Goal: Navigation & Orientation: Understand site structure

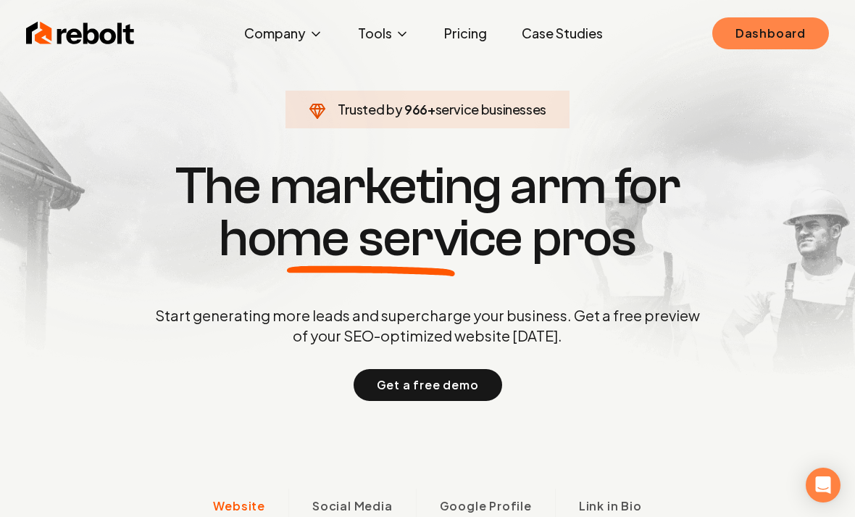
click at [747, 34] on link "Dashboard" at bounding box center [770, 33] width 117 height 32
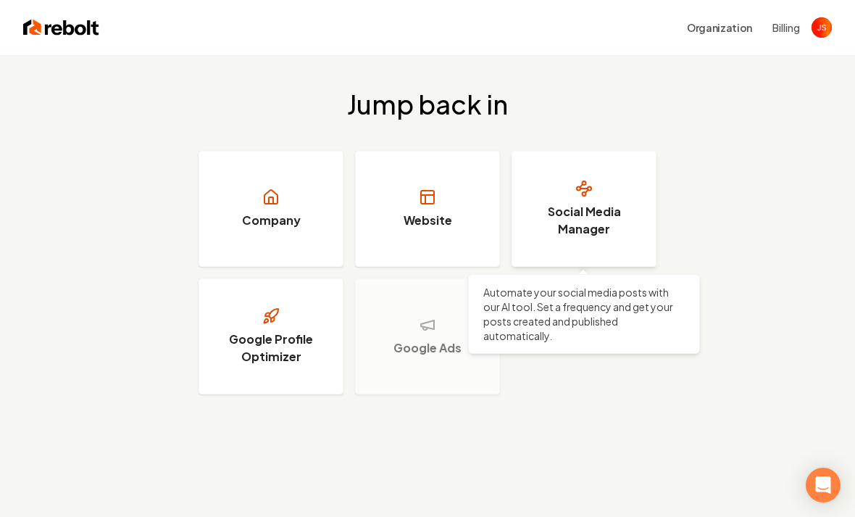
click at [569, 206] on h3 "Social Media Manager" at bounding box center [584, 220] width 109 height 35
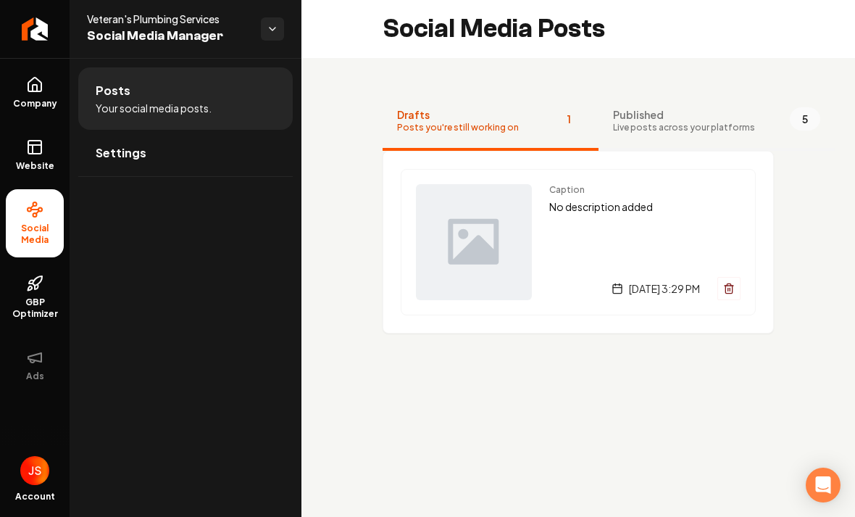
click at [691, 120] on span "Published" at bounding box center [684, 114] width 142 height 14
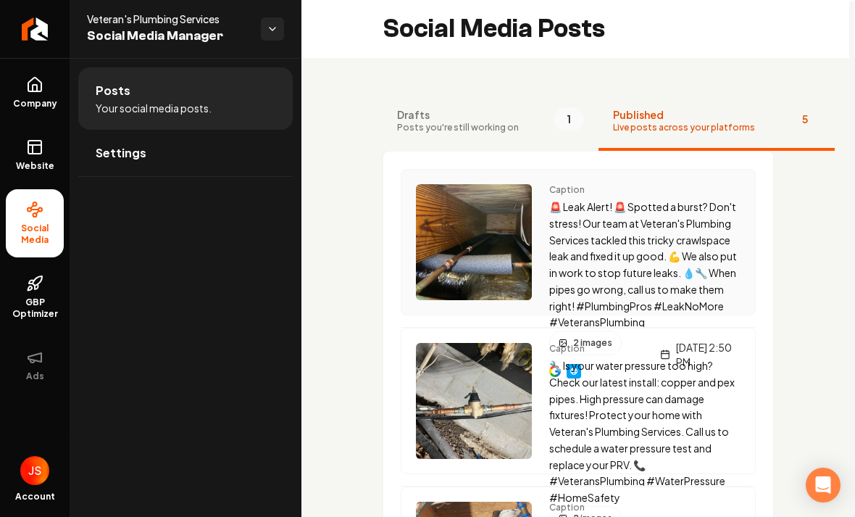
click at [612, 238] on p "🚨 Leak Alert! 🚨 Spotted a burst? Don't stress! Our team at Veteran's Plumbing S…" at bounding box center [644, 265] width 191 height 132
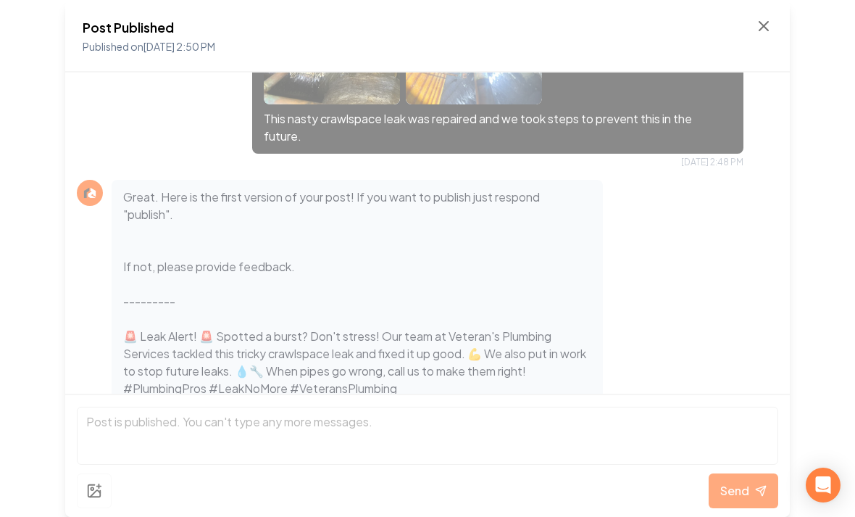
scroll to position [167, 0]
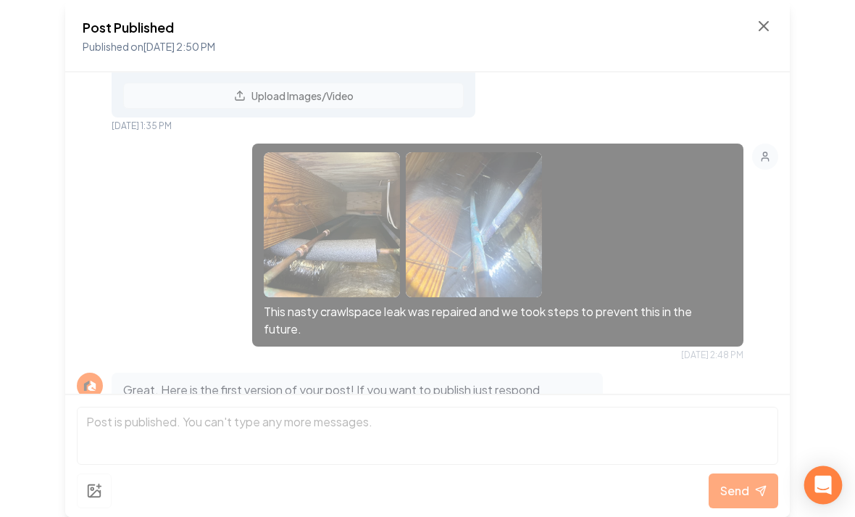
click at [831, 483] on div "Open Intercom Messenger" at bounding box center [823, 485] width 38 height 38
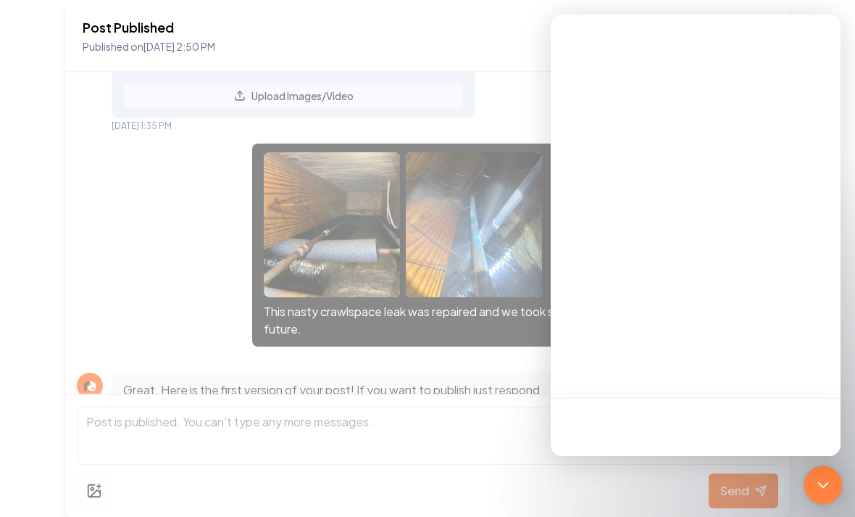
scroll to position [0, 0]
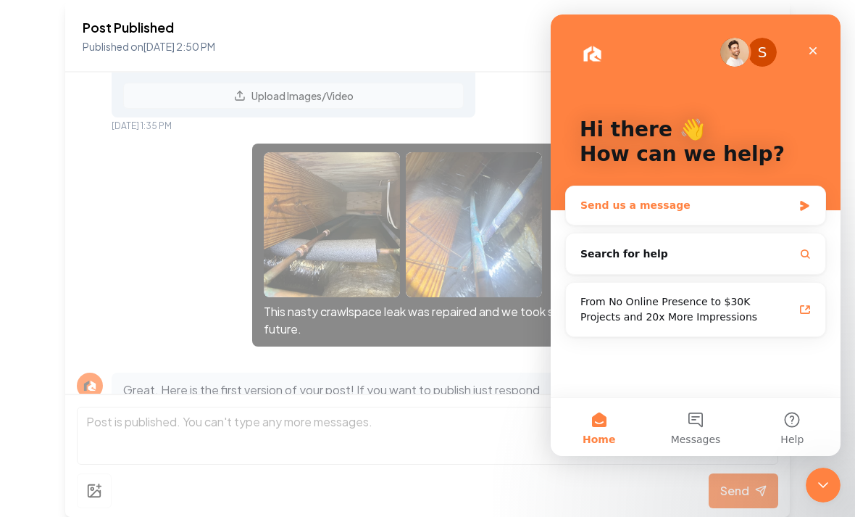
click at [783, 196] on div "Send us a message" at bounding box center [695, 205] width 259 height 38
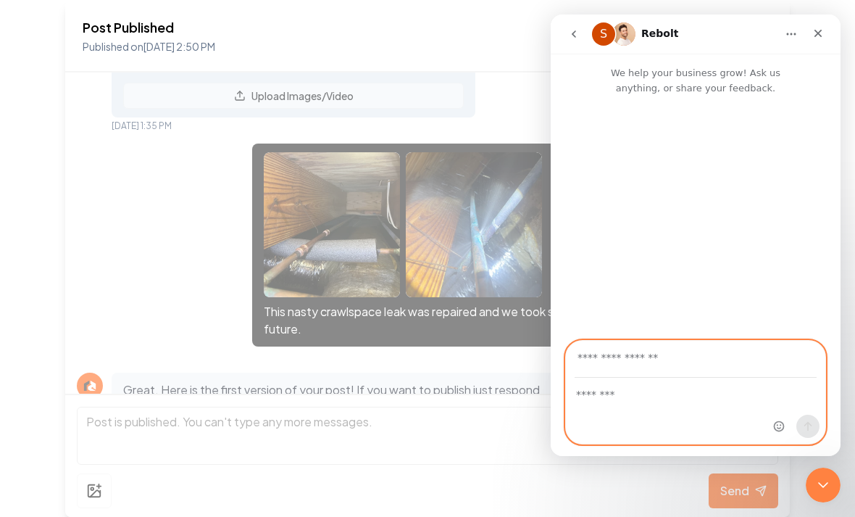
click at [644, 394] on textarea "Message…" at bounding box center [695, 390] width 259 height 25
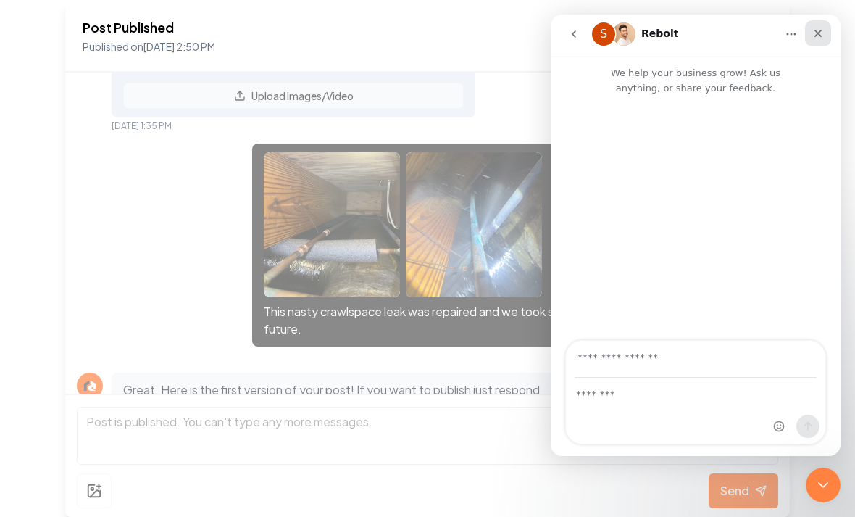
click at [815, 38] on icon "Close" at bounding box center [818, 34] width 12 height 12
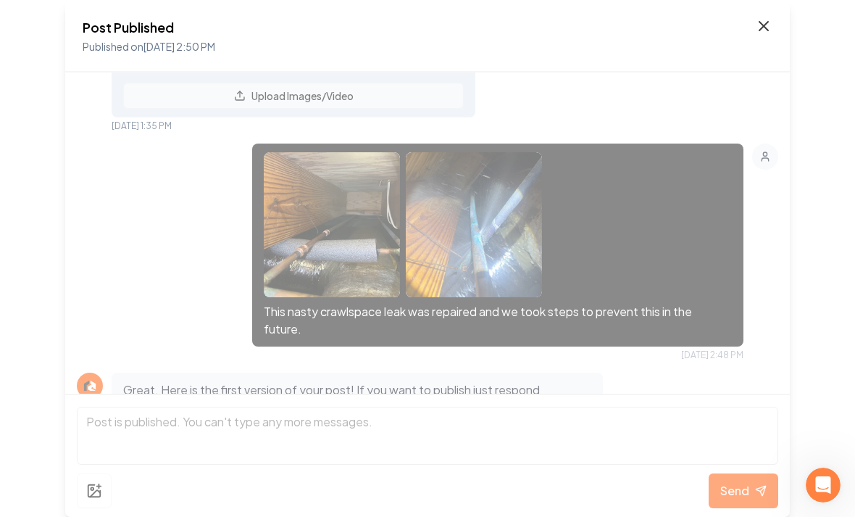
click at [764, 27] on icon at bounding box center [763, 26] width 9 height 9
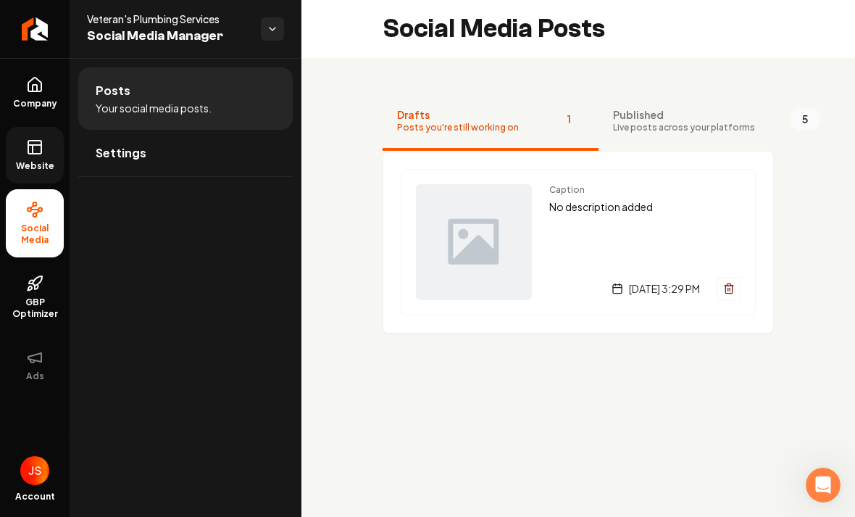
click at [41, 159] on link "Website" at bounding box center [35, 155] width 58 height 57
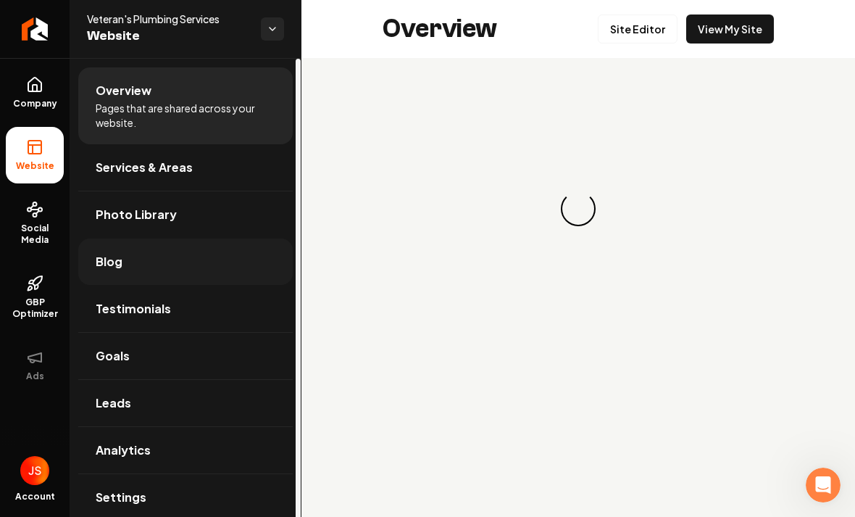
click at [148, 258] on link "Blog" at bounding box center [185, 261] width 214 height 46
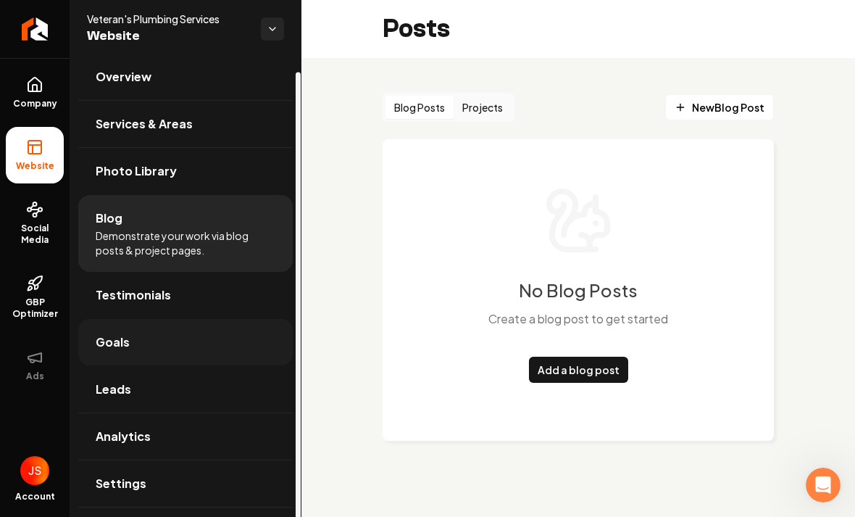
scroll to position [46, 0]
click at [146, 460] on link "Settings" at bounding box center [185, 483] width 214 height 46
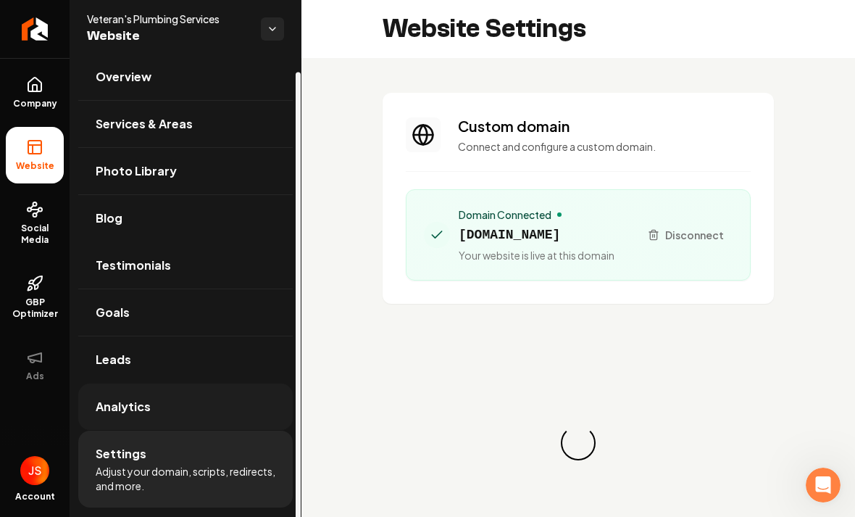
click at [163, 413] on link "Analytics" at bounding box center [185, 406] width 214 height 46
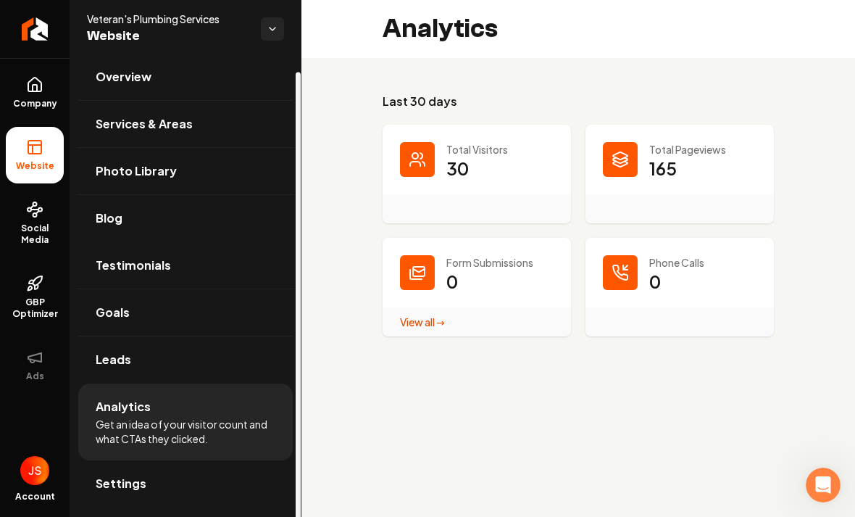
drag, startPoint x: 122, startPoint y: 507, endPoint x: 120, endPoint y: 526, distance: 19.0
click at [120, 516] on html "Company Website Social Media GBP Optimizer Ads Account Veteran's Plumbing Servi…" at bounding box center [427, 258] width 855 height 517
click at [146, 516] on html "Company Website Social Media GBP Optimizer Ads Account Veteran's Plumbing Servi…" at bounding box center [427, 258] width 855 height 517
